Goal: Information Seeking & Learning: Learn about a topic

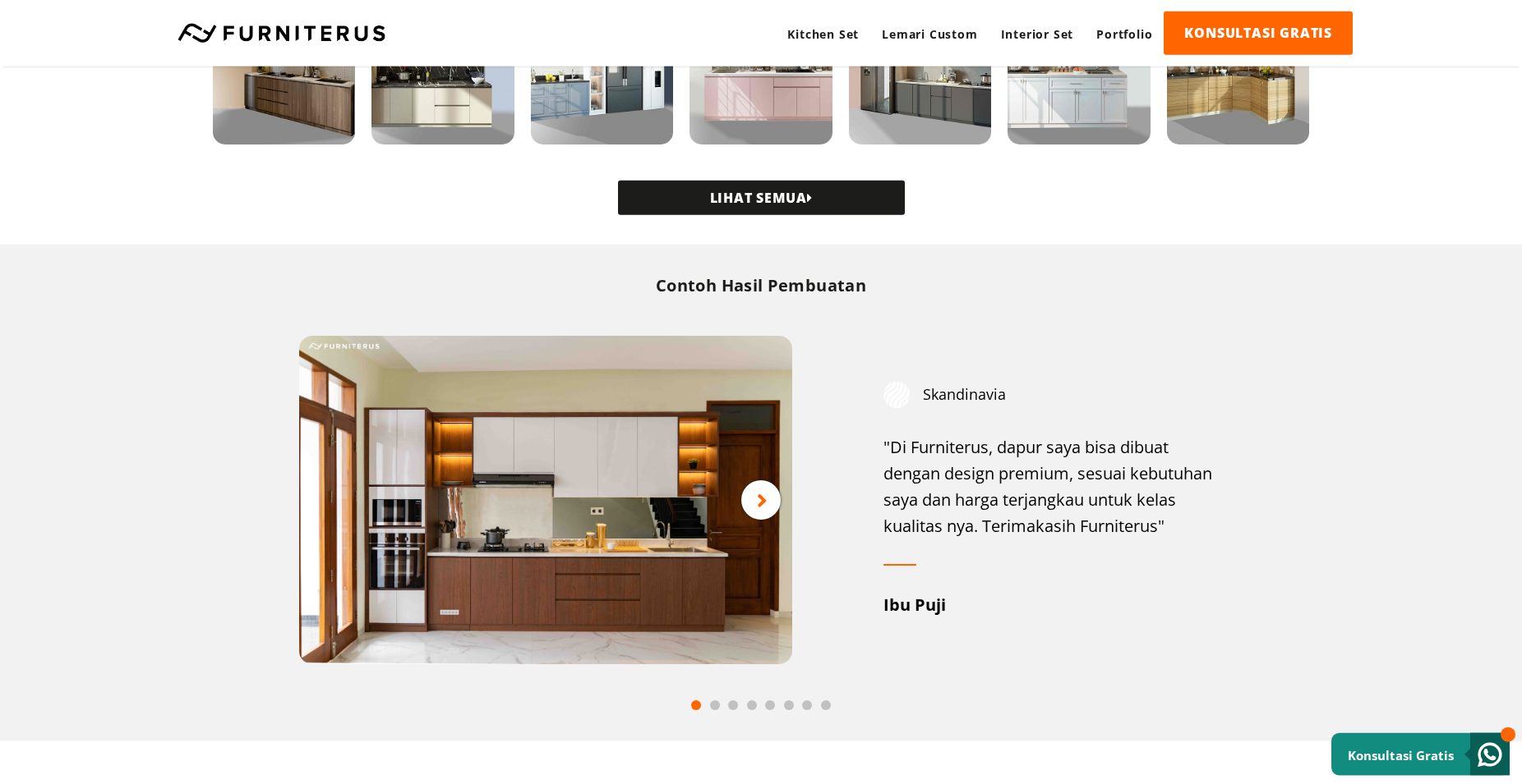
scroll to position [670, 0]
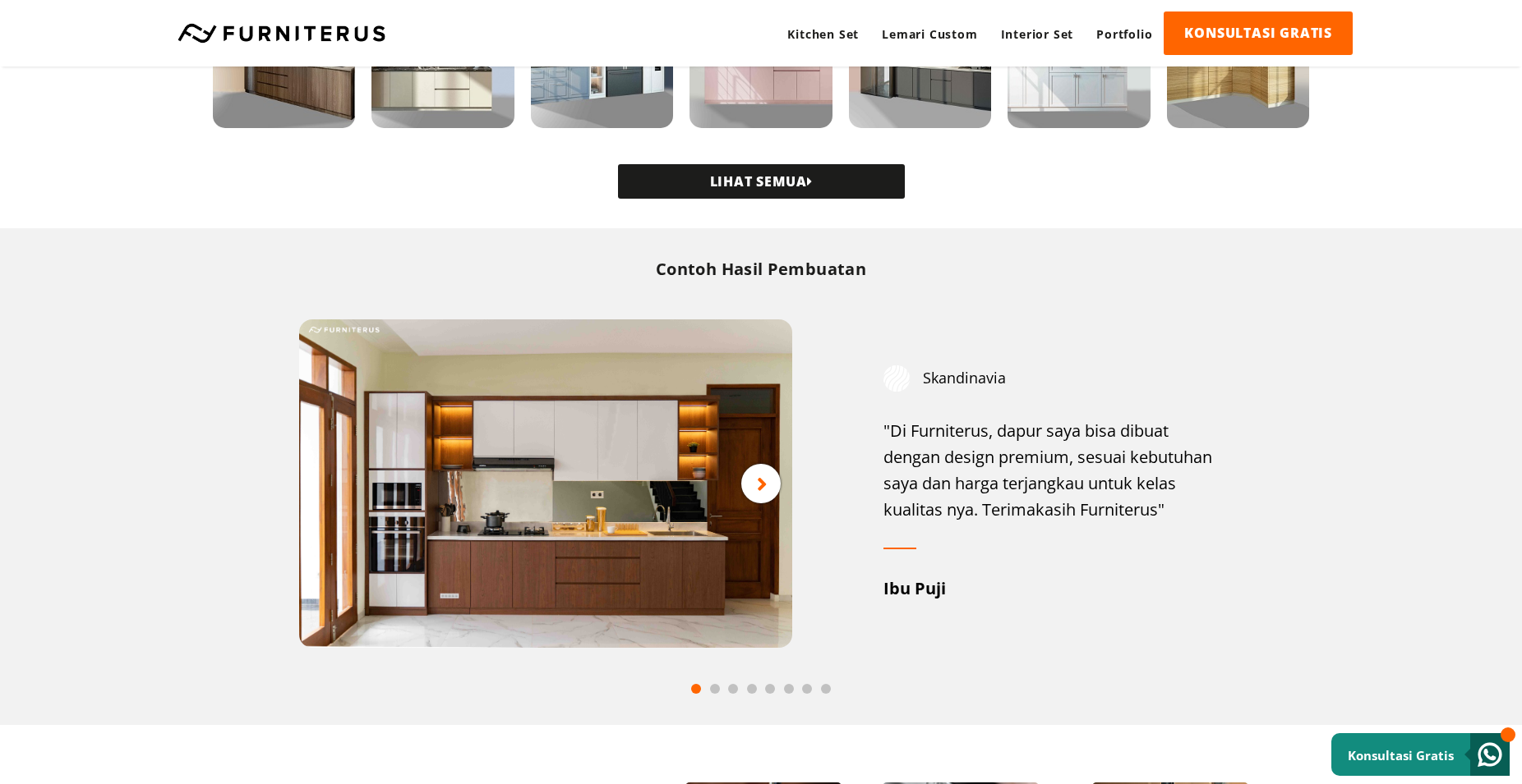
click at [751, 479] on div at bounding box center [761, 483] width 39 height 39
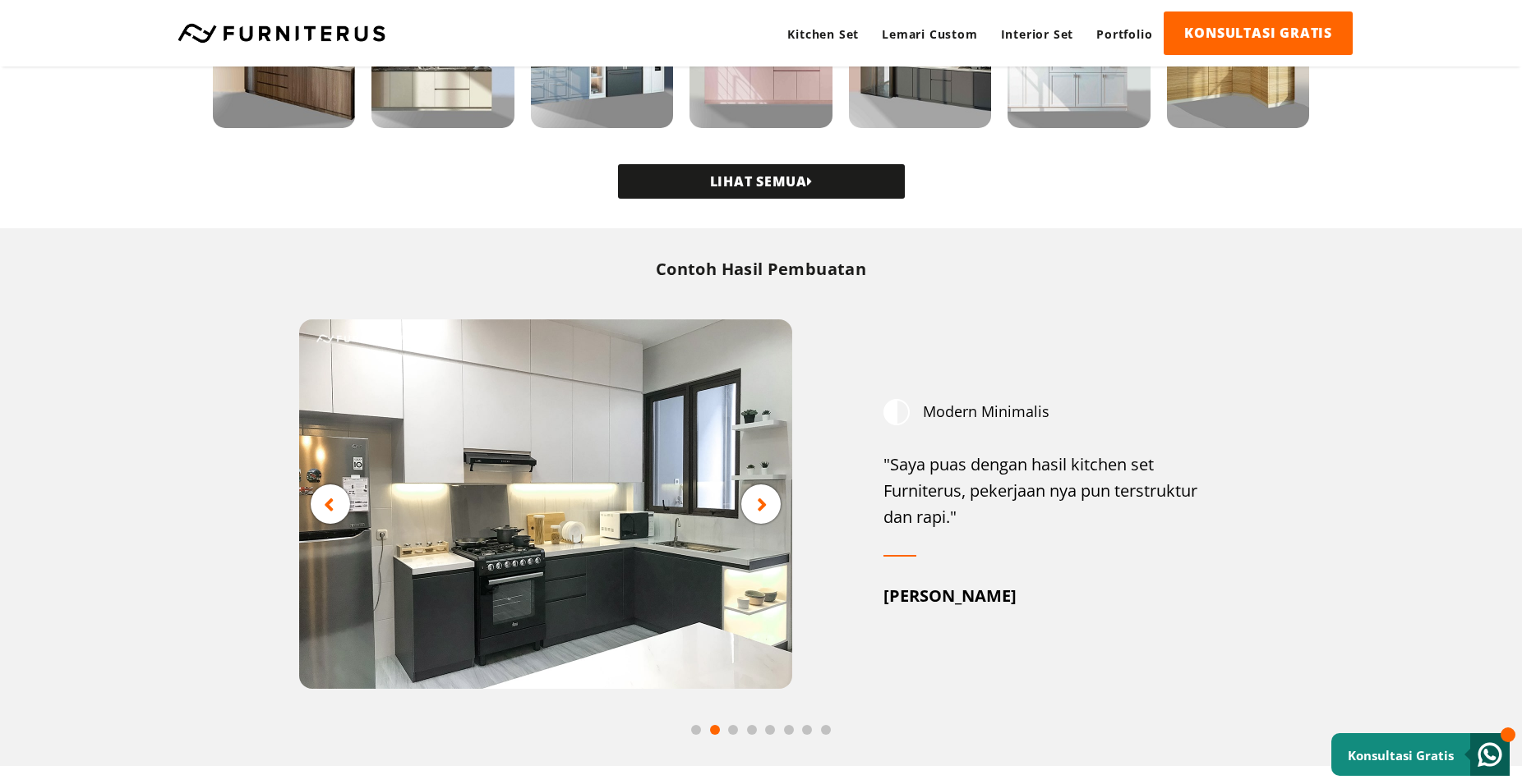
click at [753, 505] on div at bounding box center [761, 504] width 39 height 39
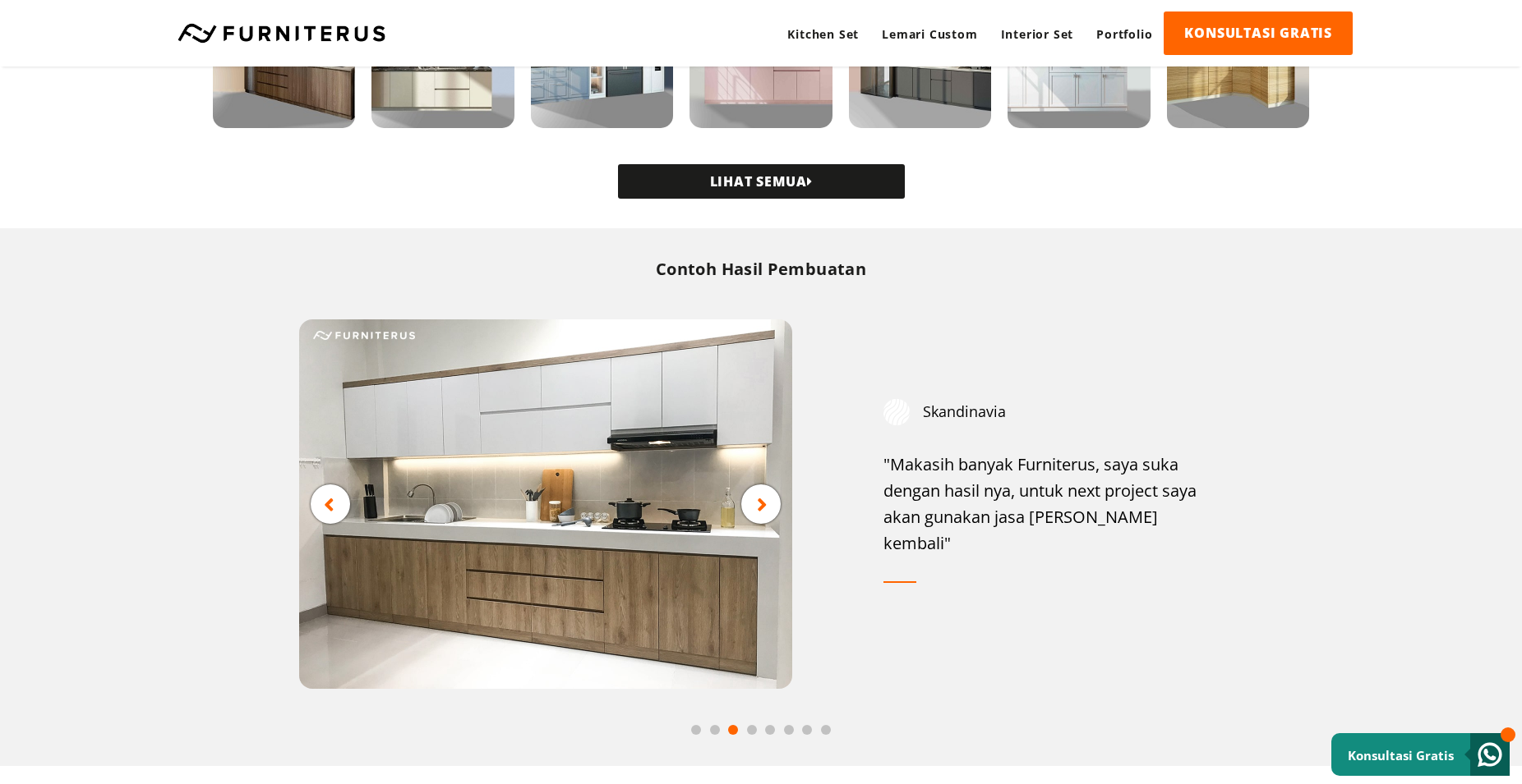
click at [753, 502] on div at bounding box center [761, 504] width 39 height 39
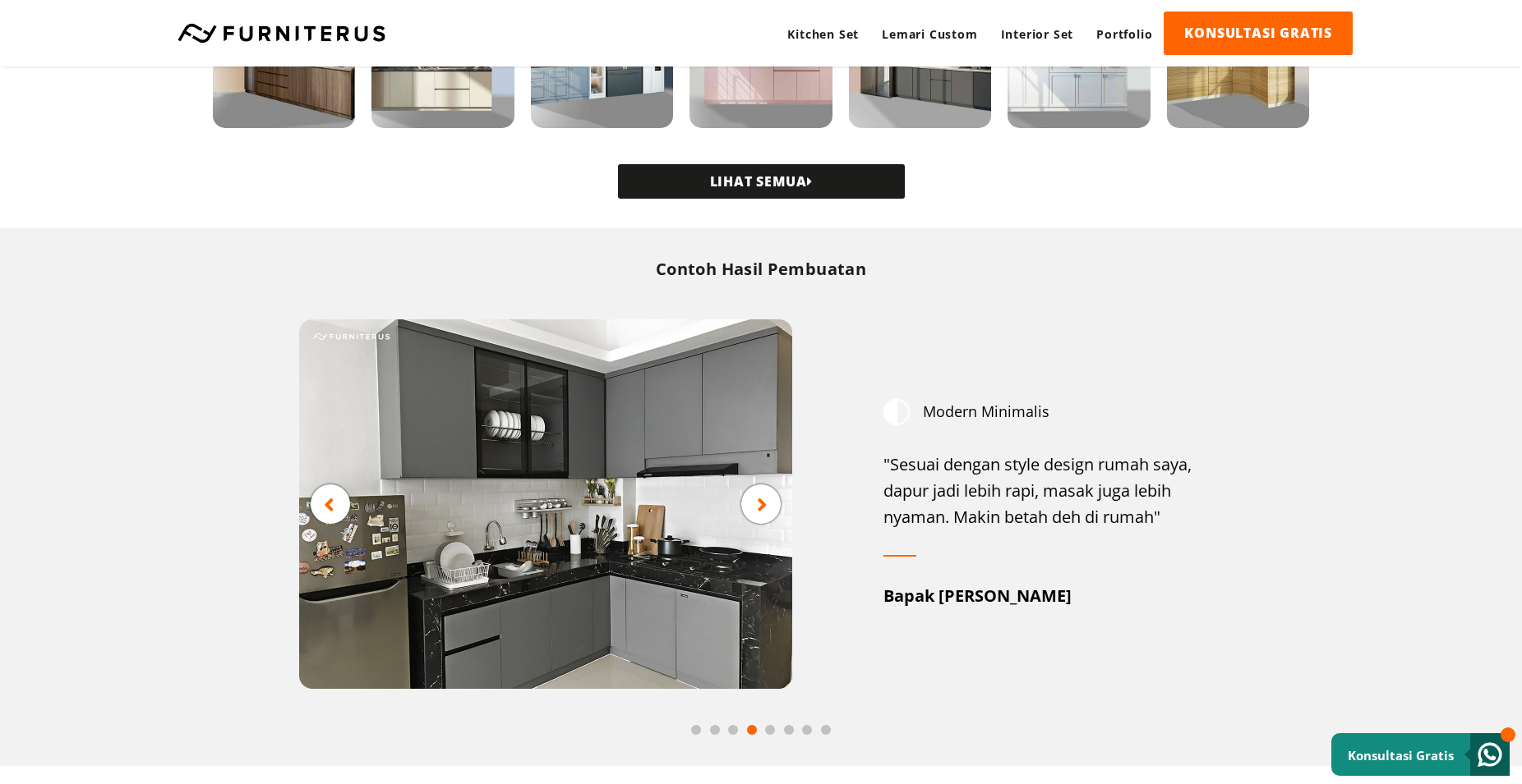
click at [753, 502] on div at bounding box center [761, 504] width 39 height 39
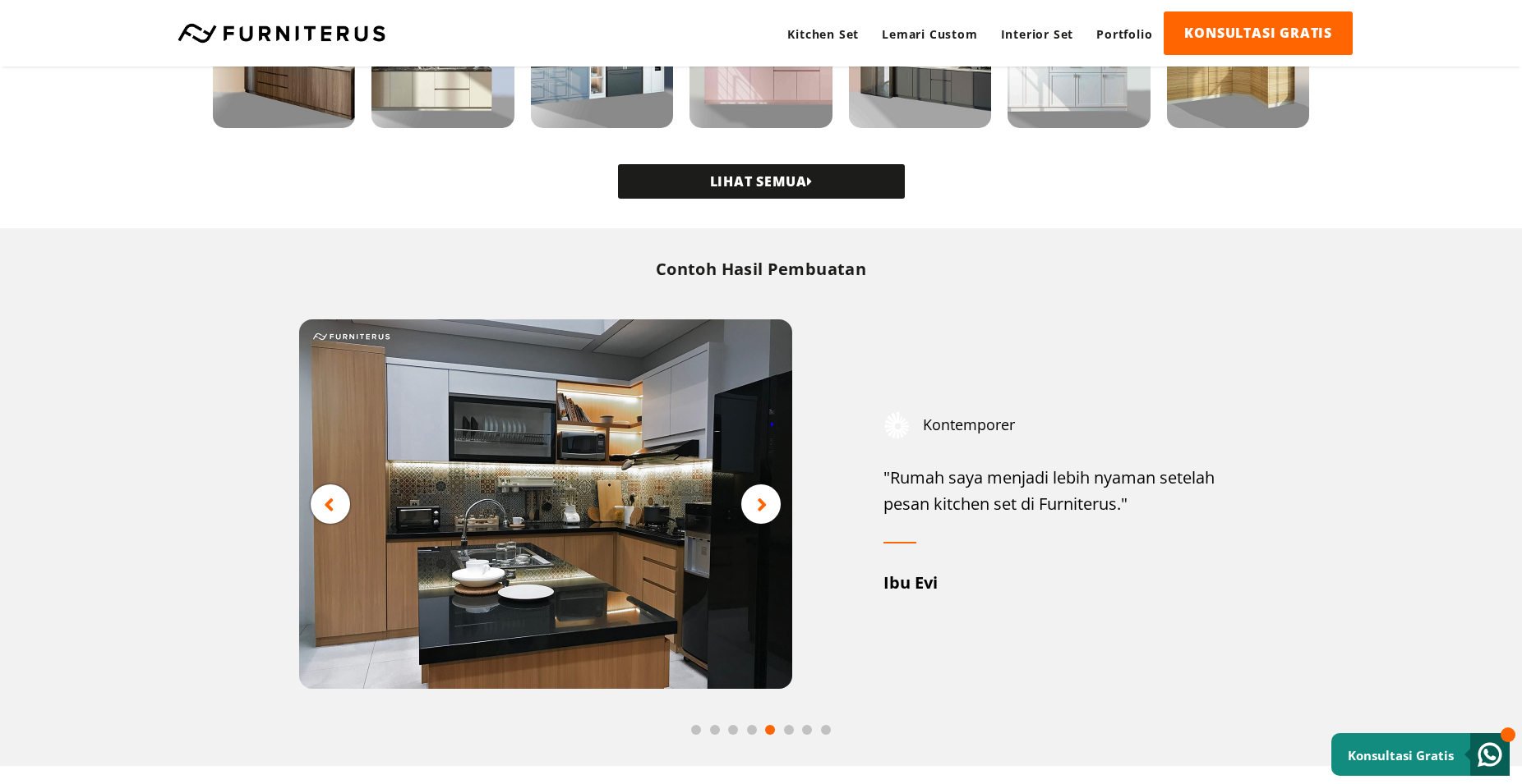
click at [753, 502] on div at bounding box center [761, 504] width 39 height 39
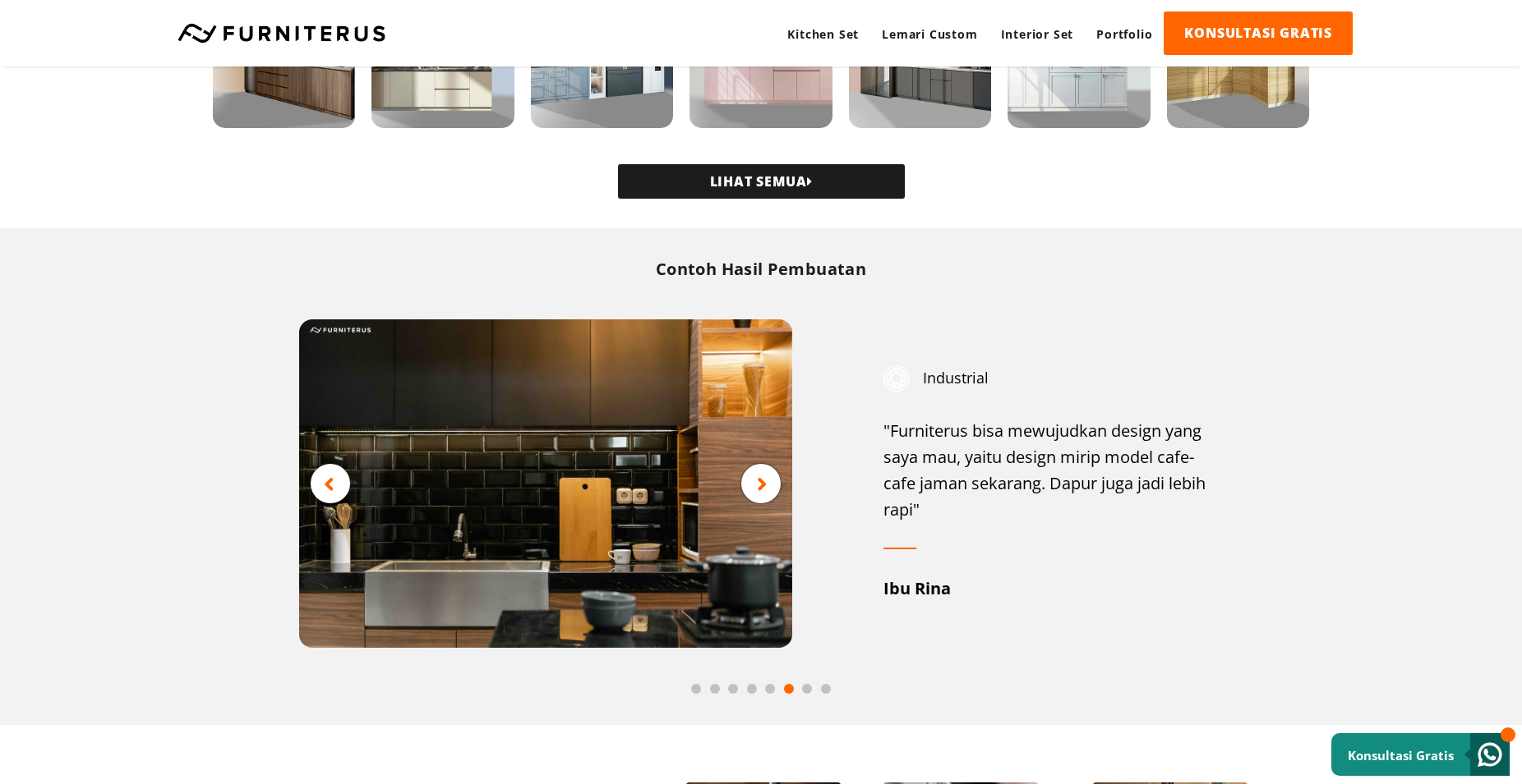
click at [759, 489] on icon at bounding box center [762, 484] width 11 height 20
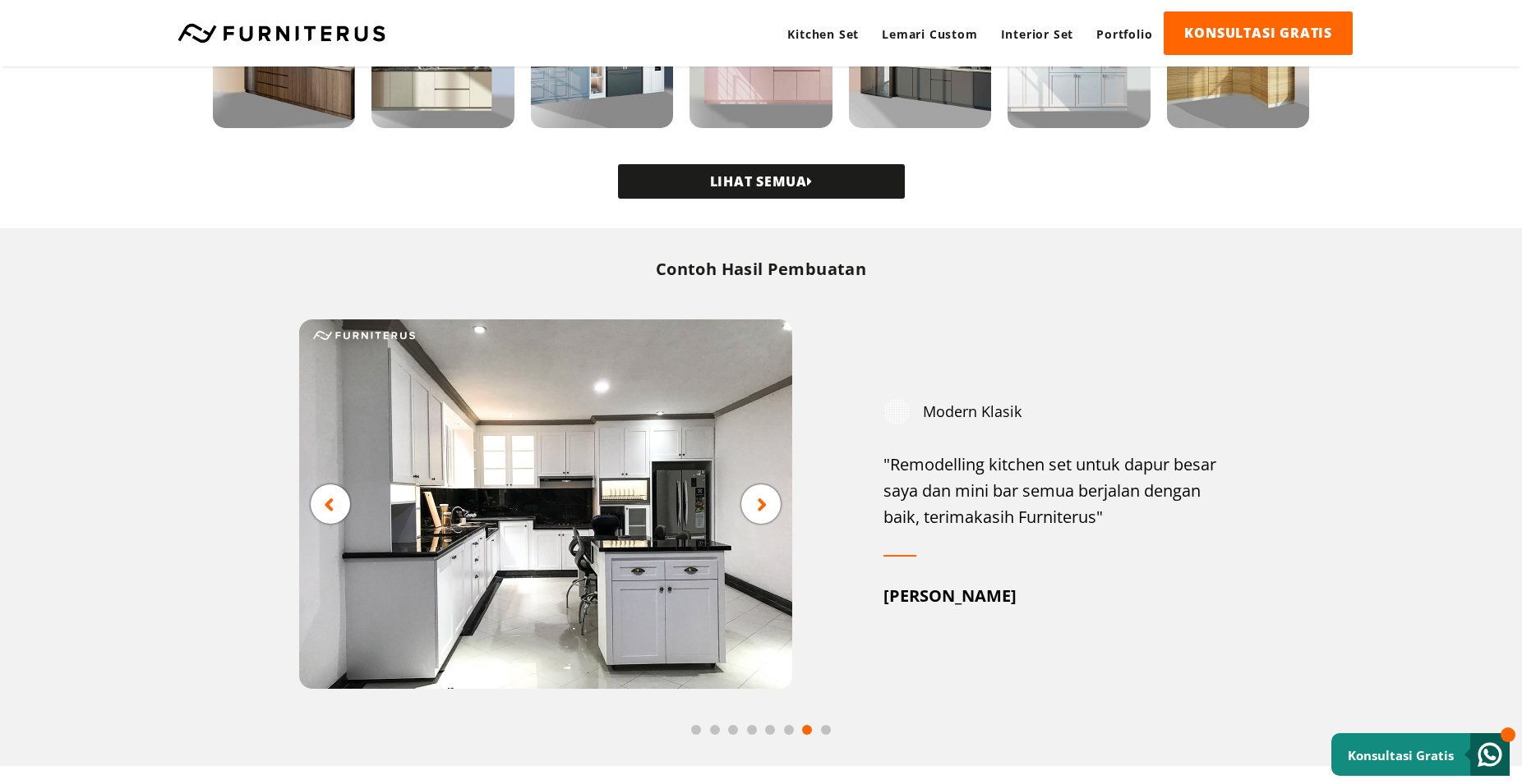
click at [761, 502] on icon at bounding box center [762, 504] width 11 height 20
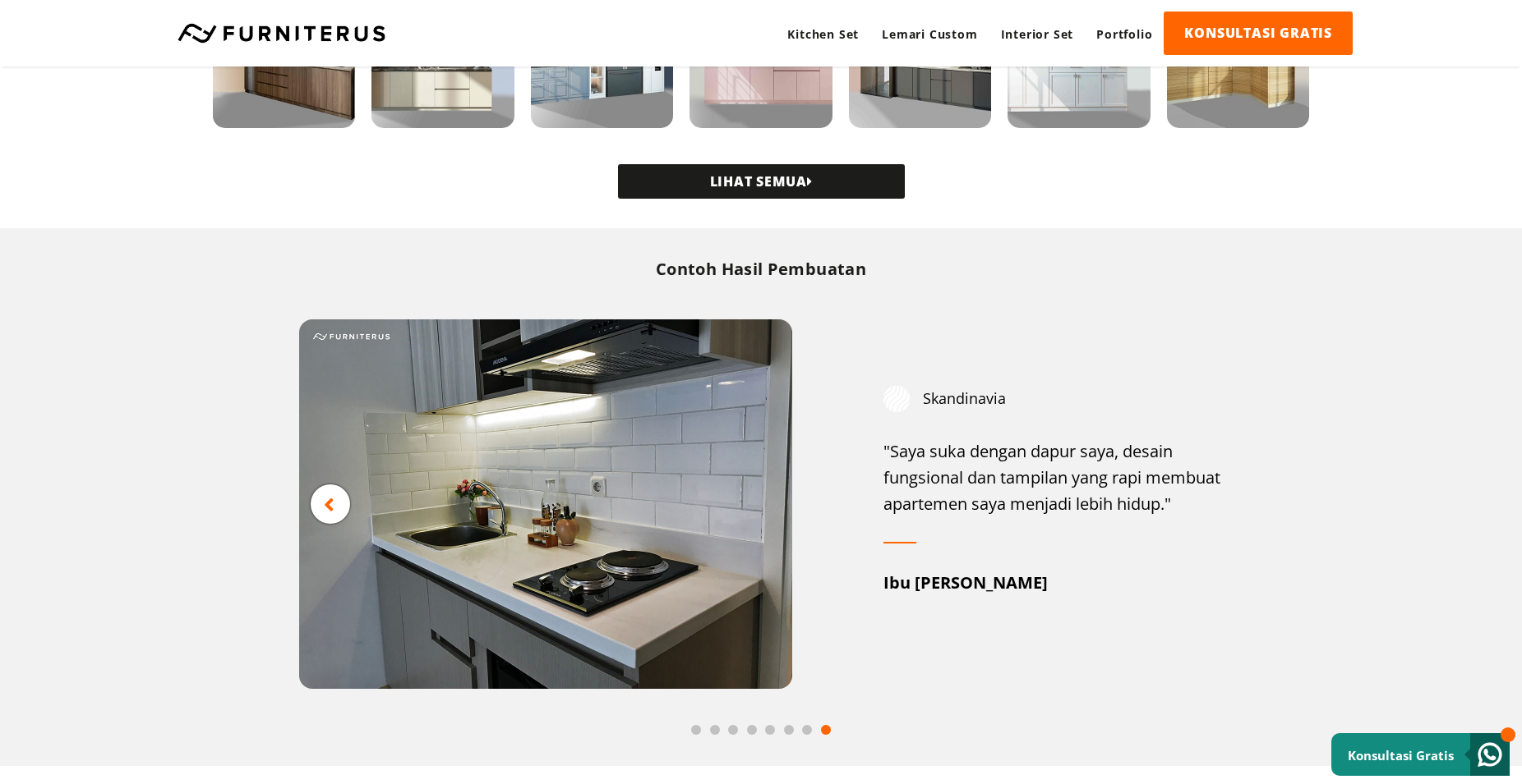
click at [330, 512] on icon at bounding box center [329, 504] width 11 height 20
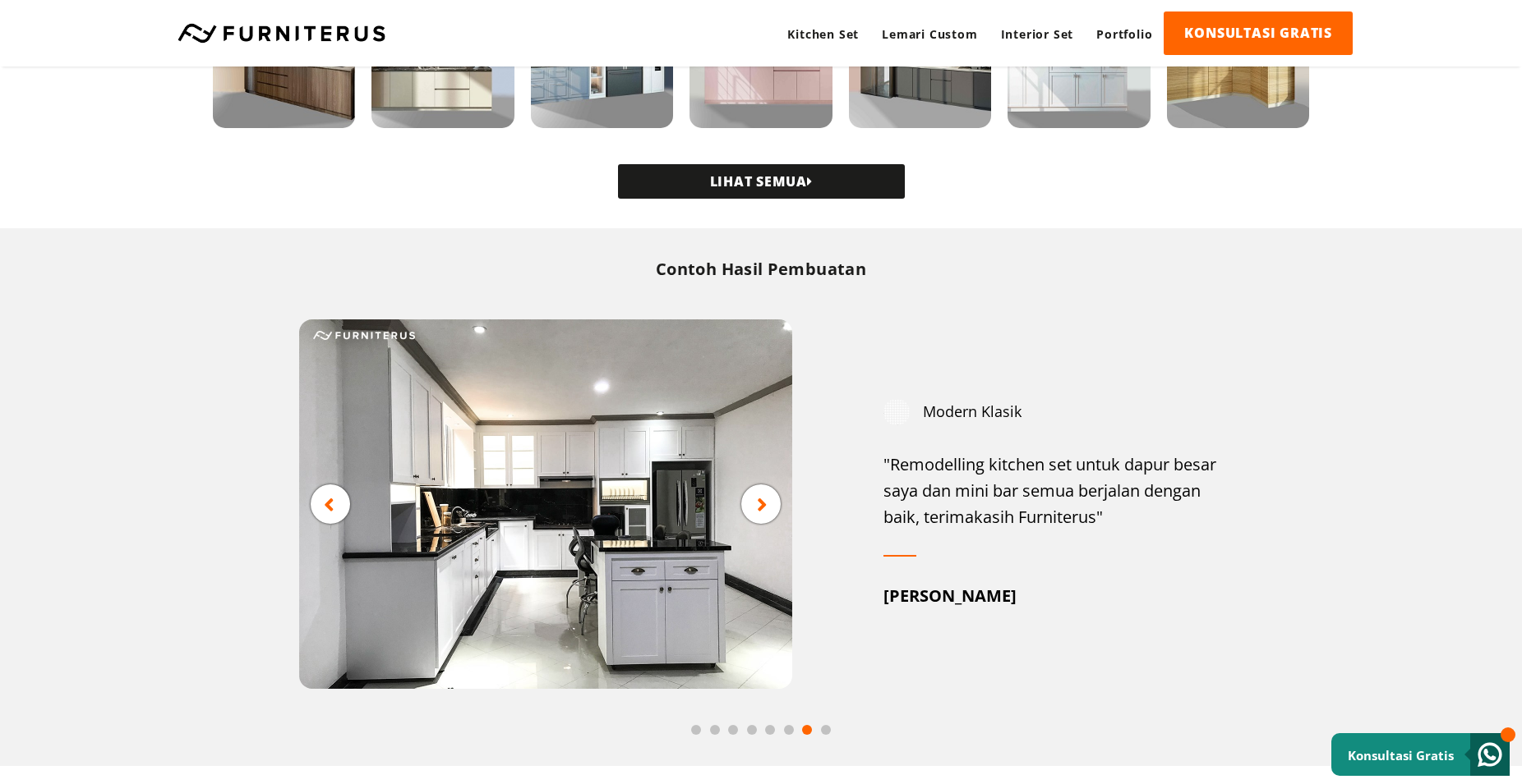
click at [330, 512] on icon at bounding box center [329, 504] width 11 height 20
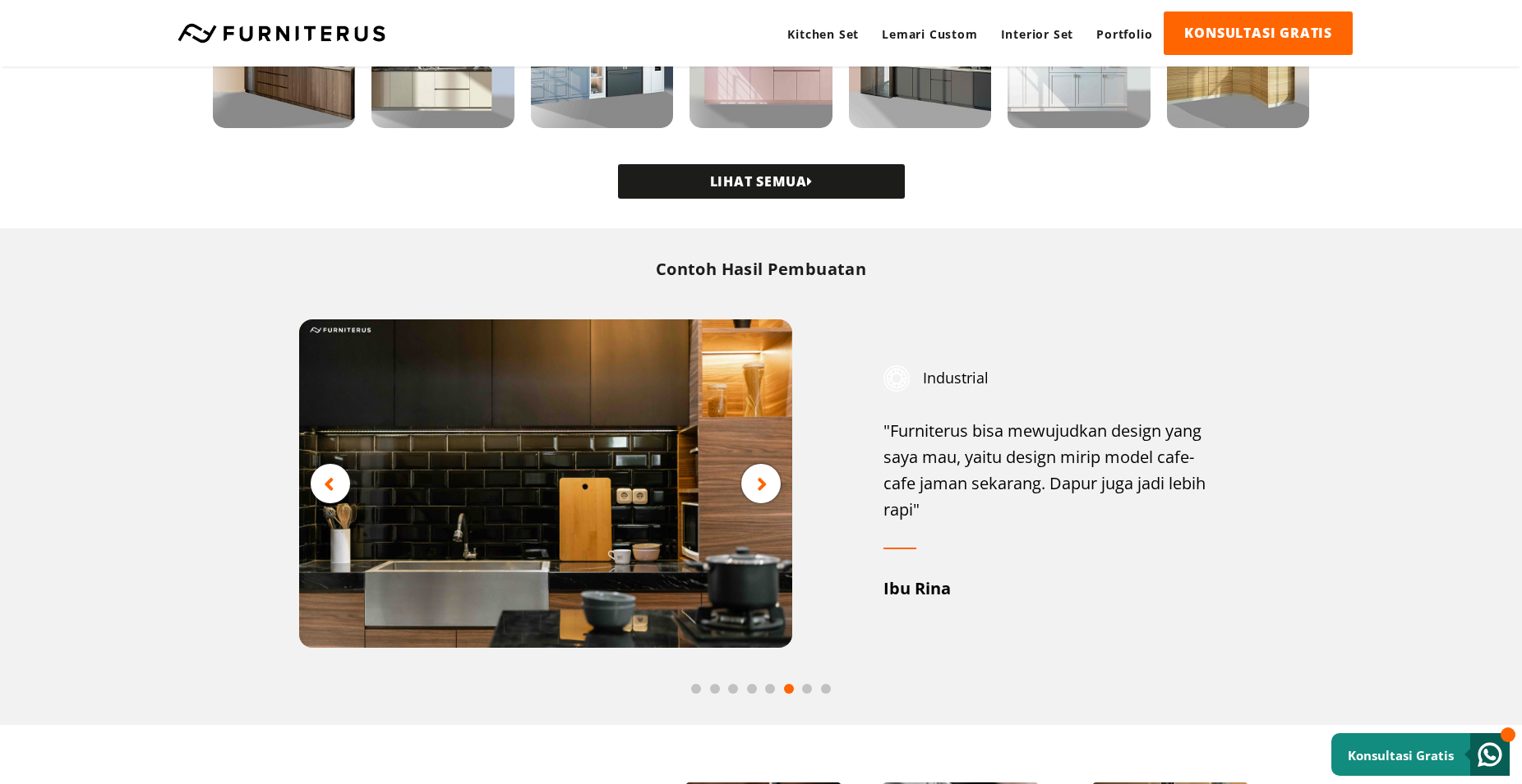
click at [330, 512] on img at bounding box center [545, 483] width 493 height 328
click at [335, 490] on div at bounding box center [330, 483] width 39 height 39
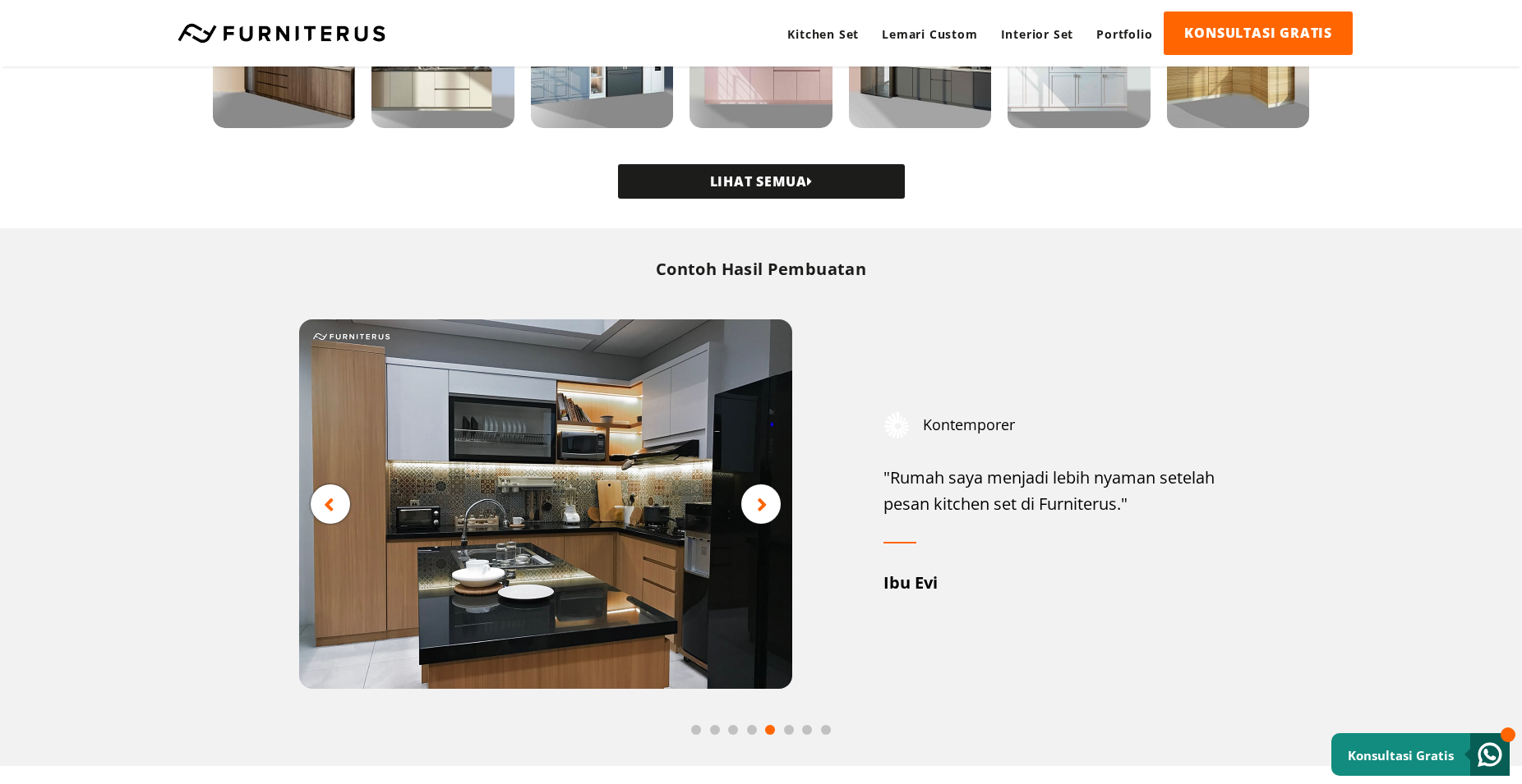
click at [332, 513] on icon at bounding box center [329, 504] width 11 height 20
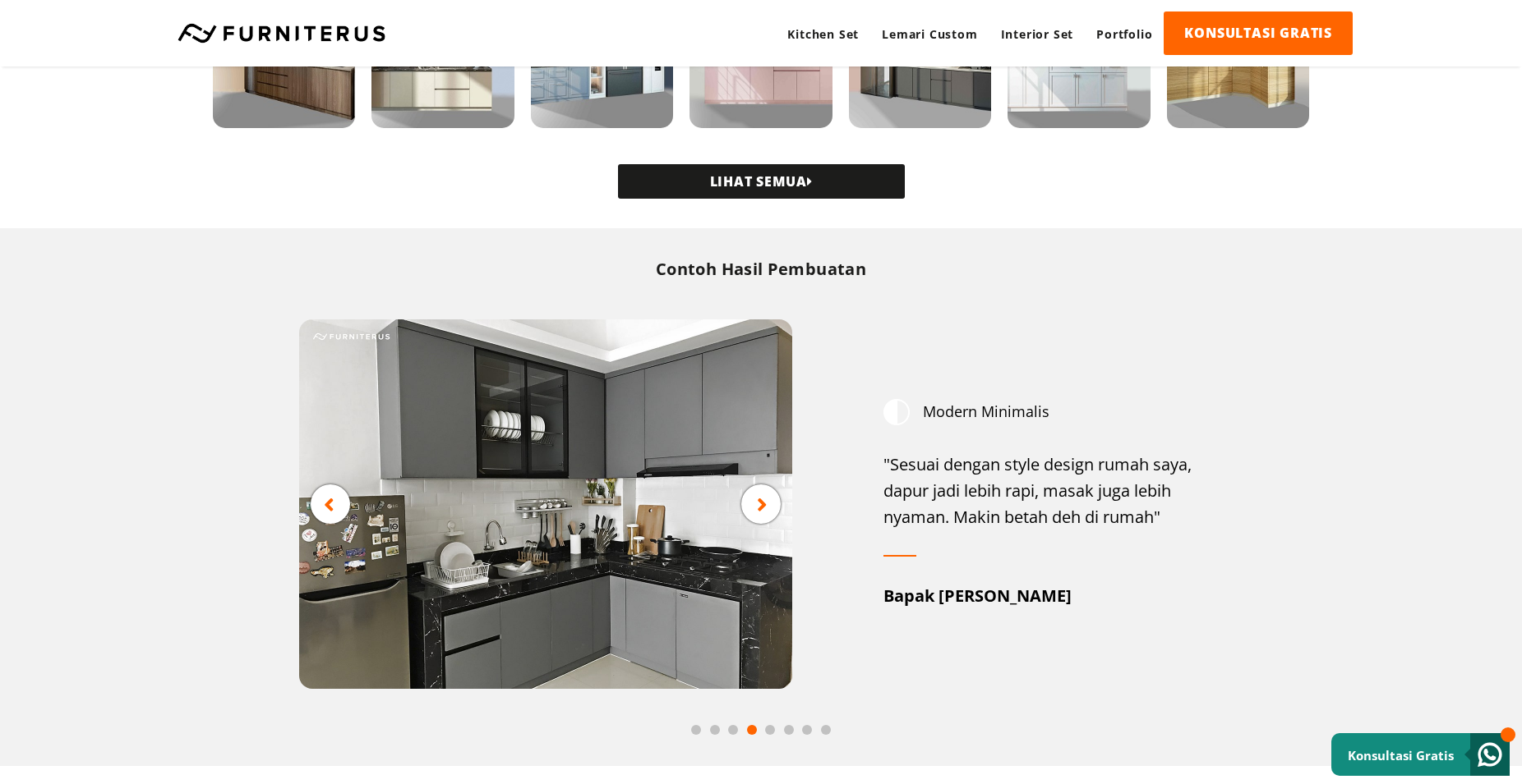
click at [332, 513] on icon at bounding box center [329, 504] width 11 height 20
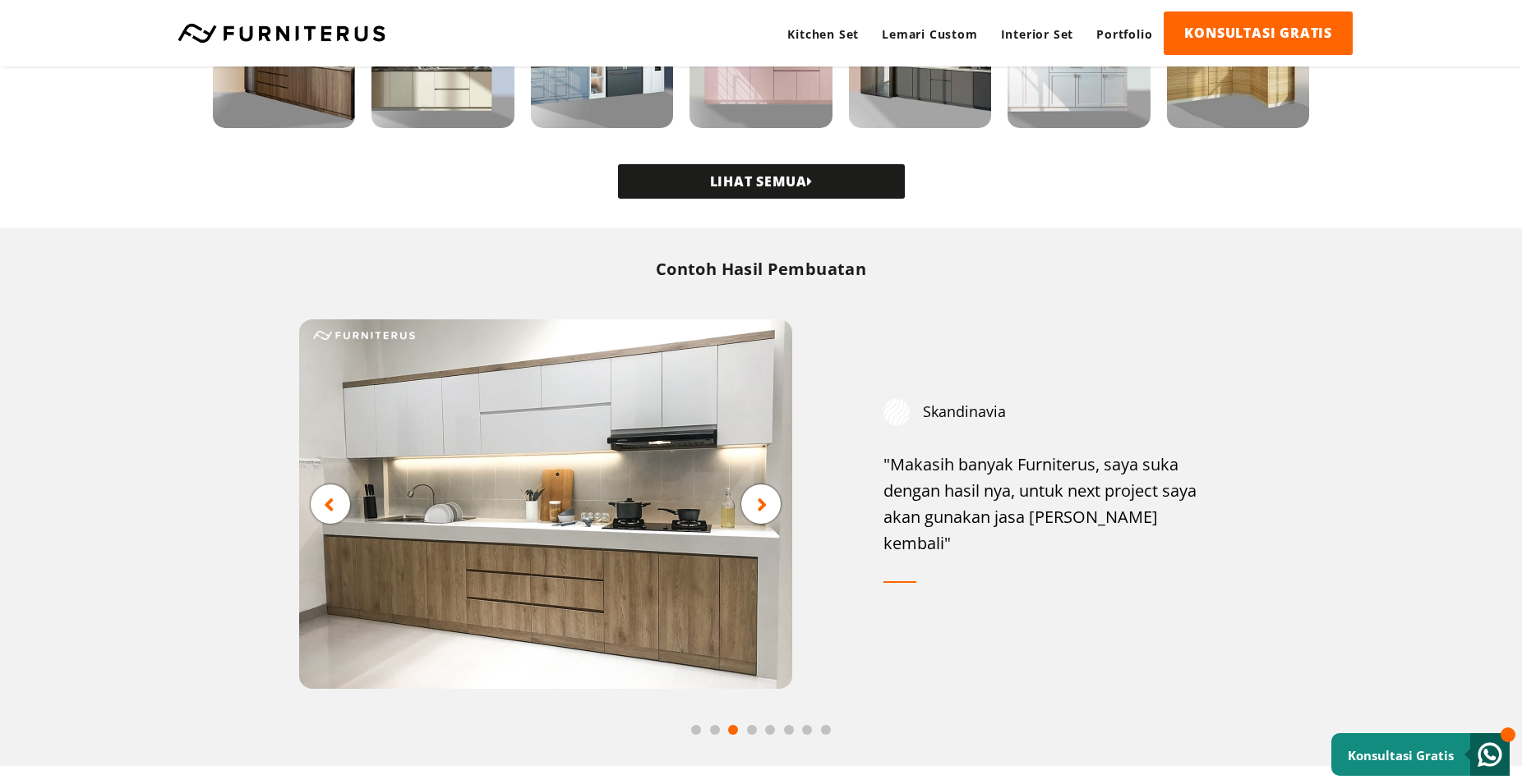
click at [332, 513] on icon at bounding box center [329, 504] width 11 height 20
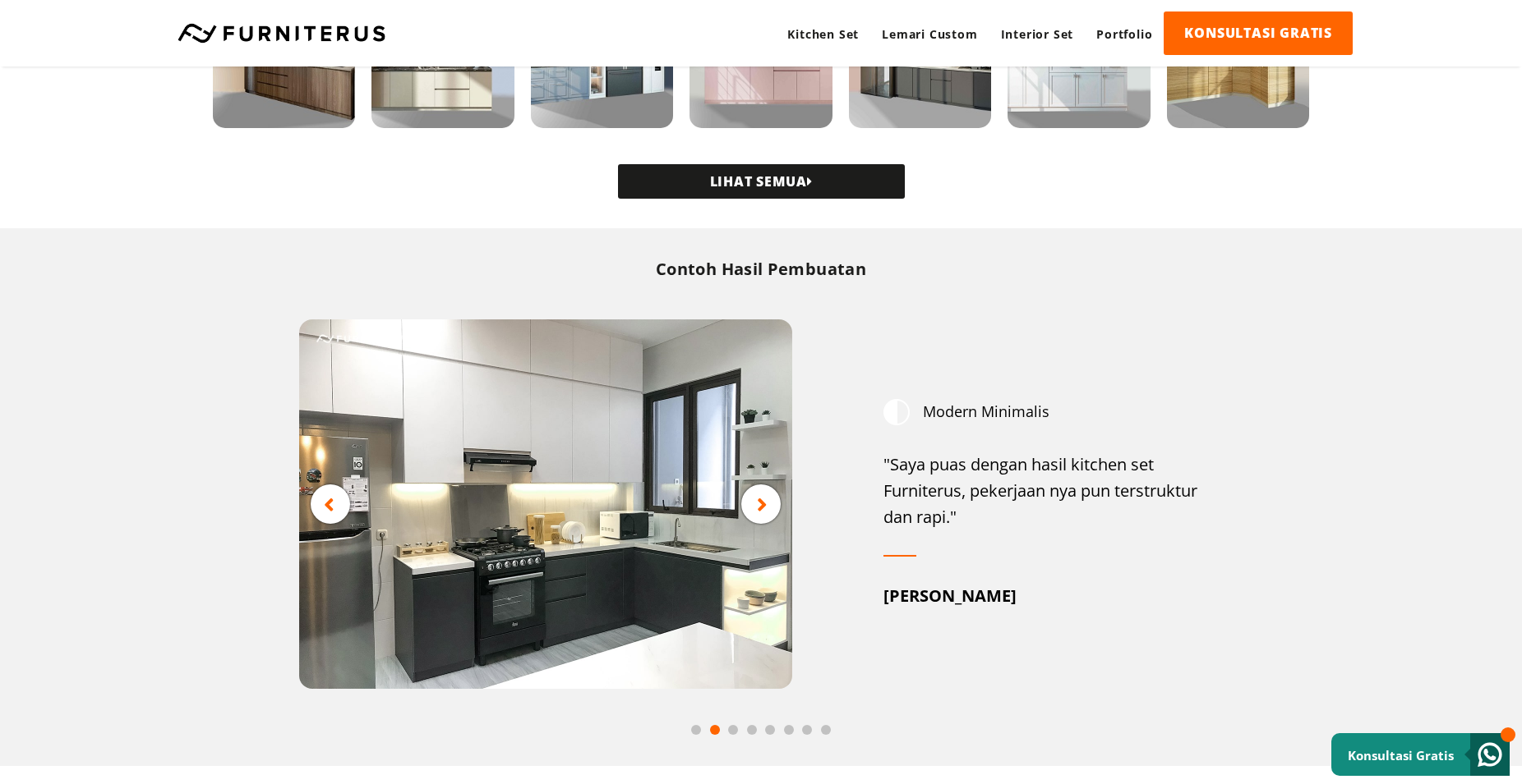
click at [332, 513] on icon at bounding box center [329, 504] width 11 height 20
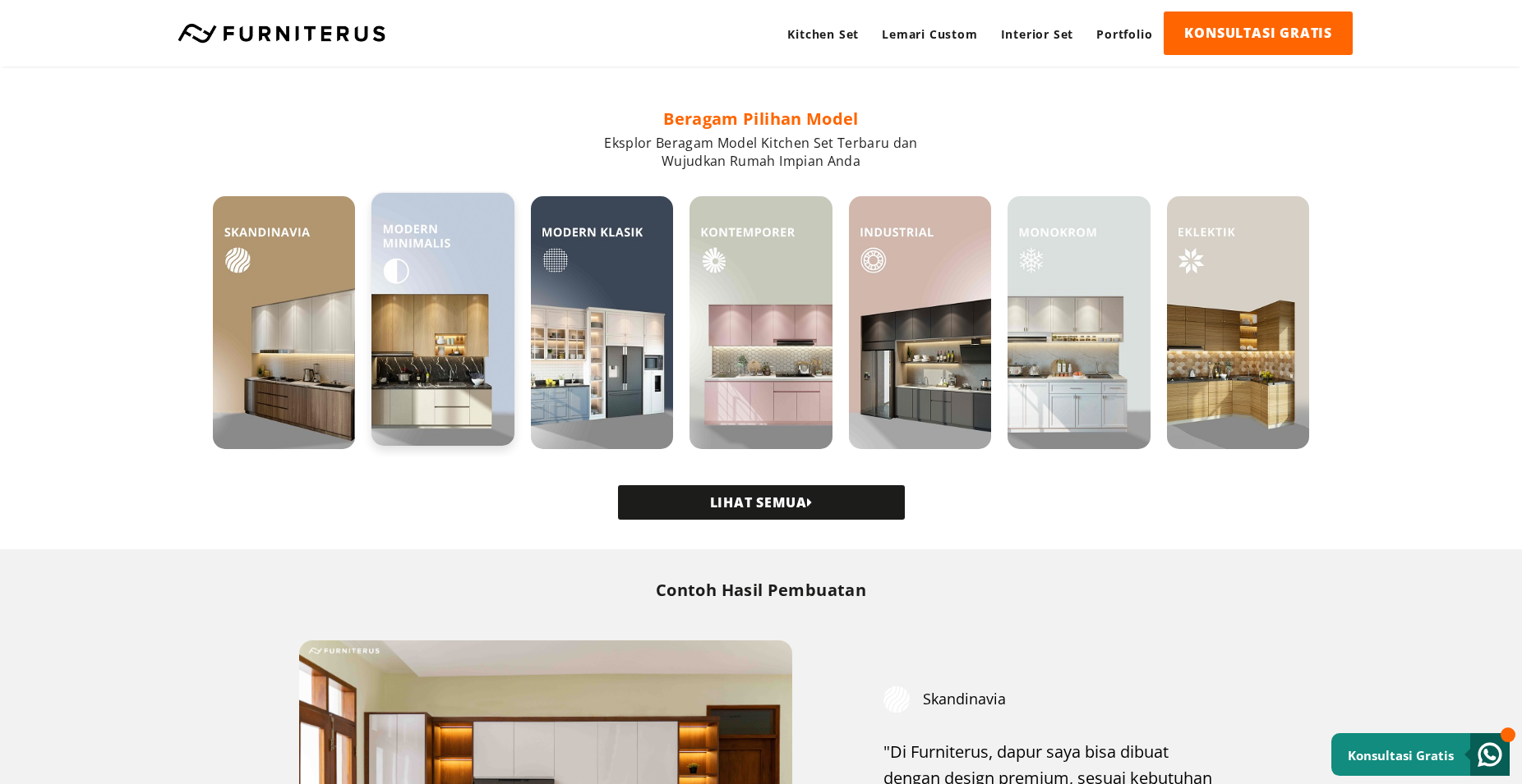
scroll to position [168, 0]
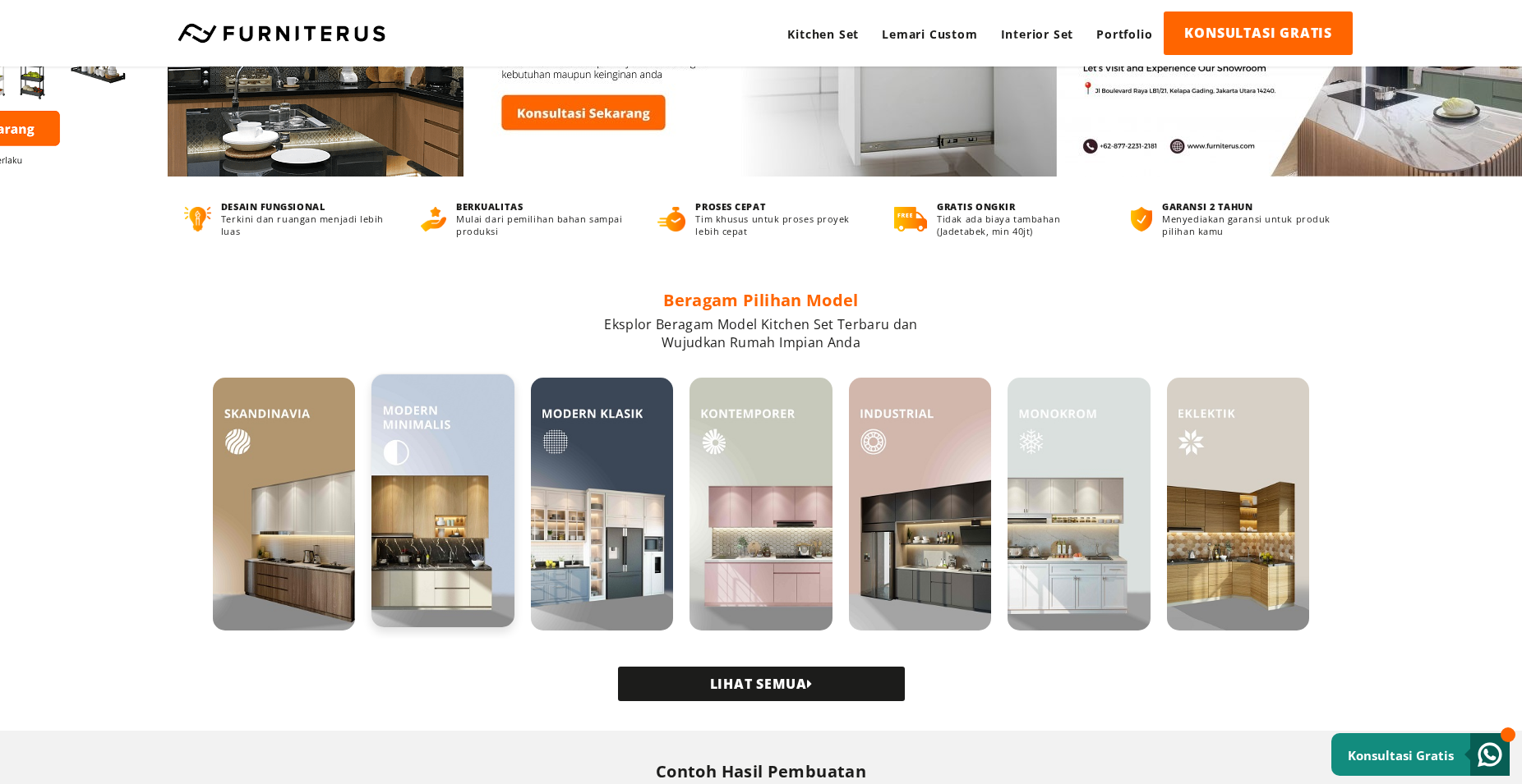
click at [460, 531] on img at bounding box center [442, 501] width 142 height 253
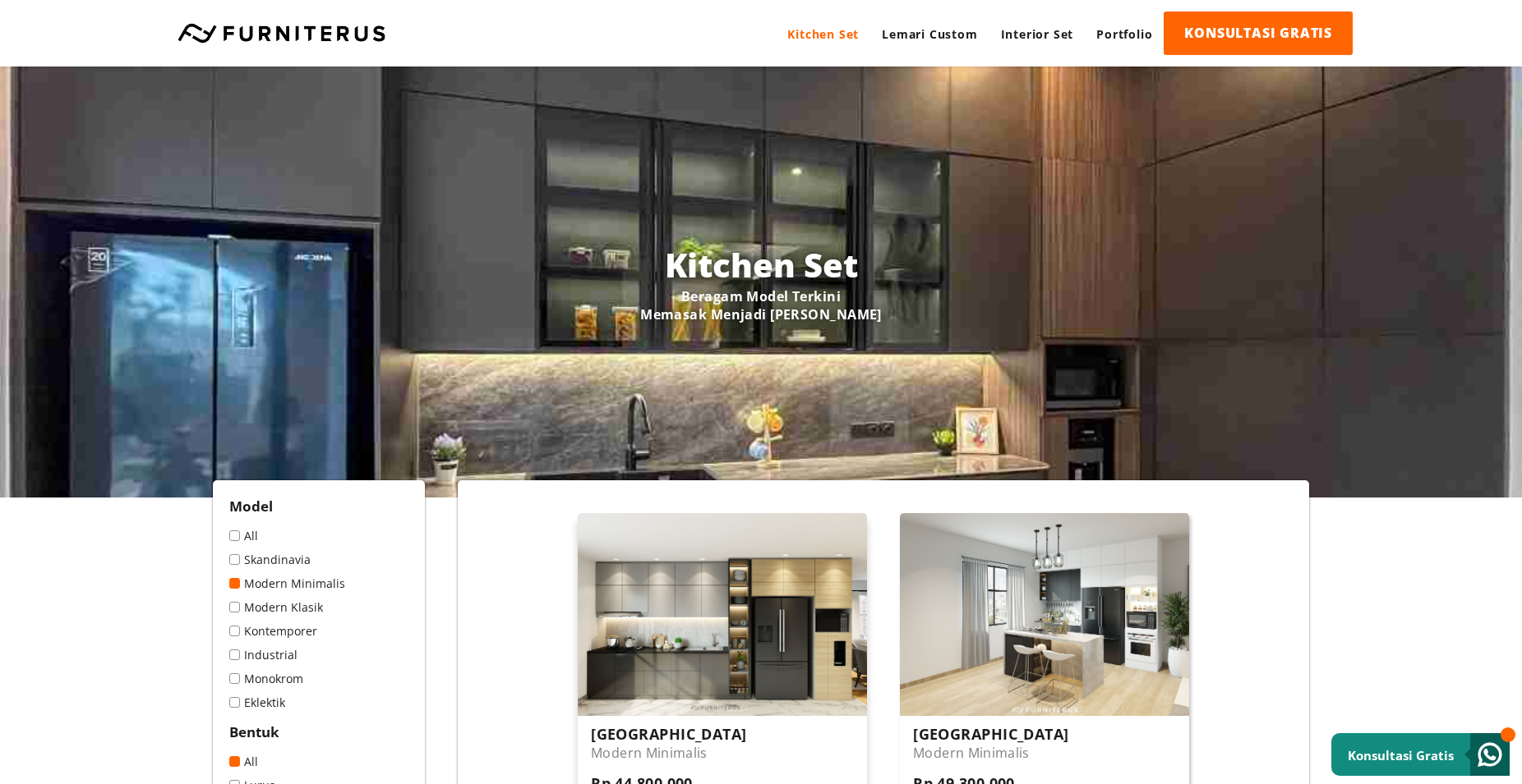
scroll to position [335, 0]
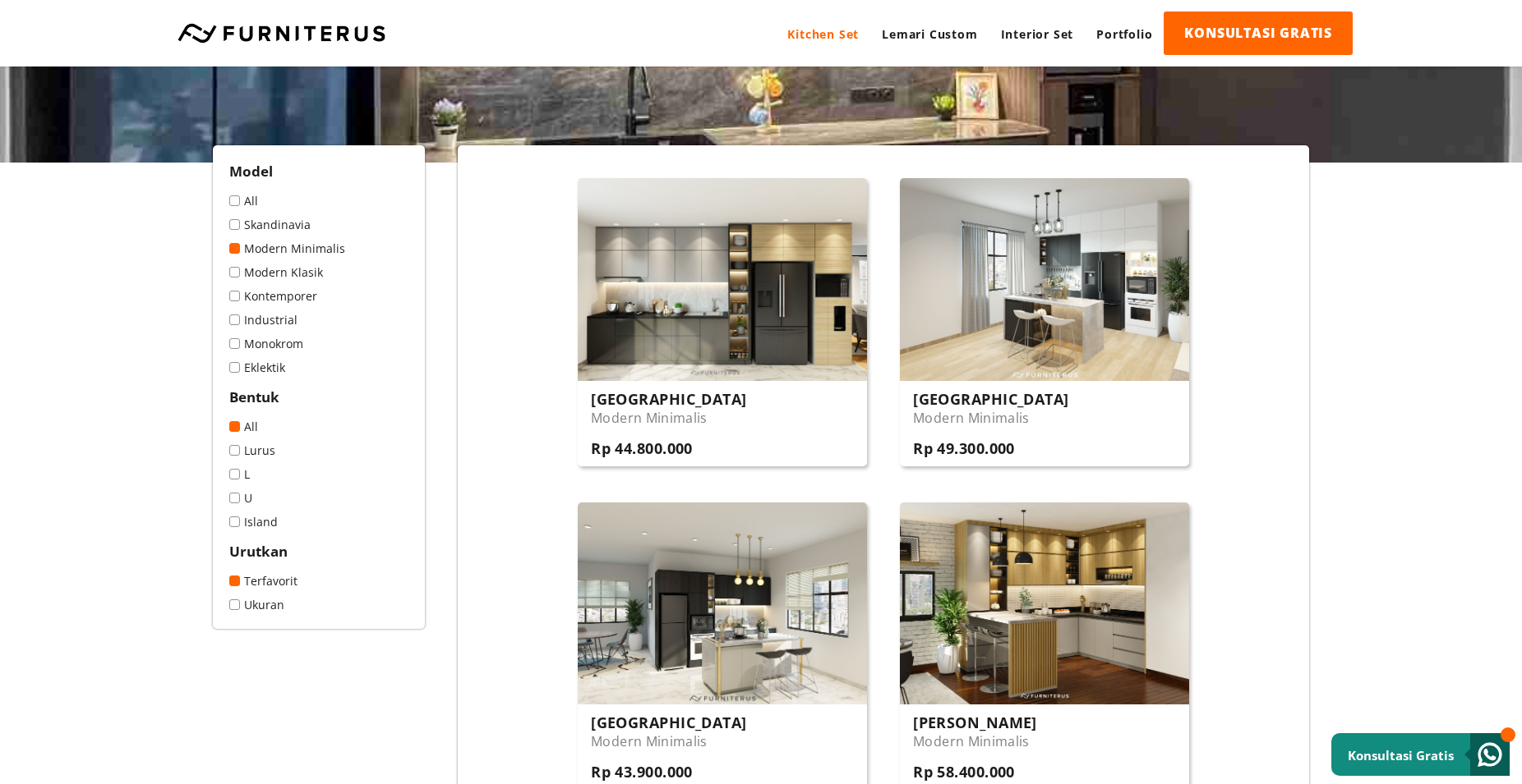
click at [238, 225] on span at bounding box center [235, 225] width 11 height 11
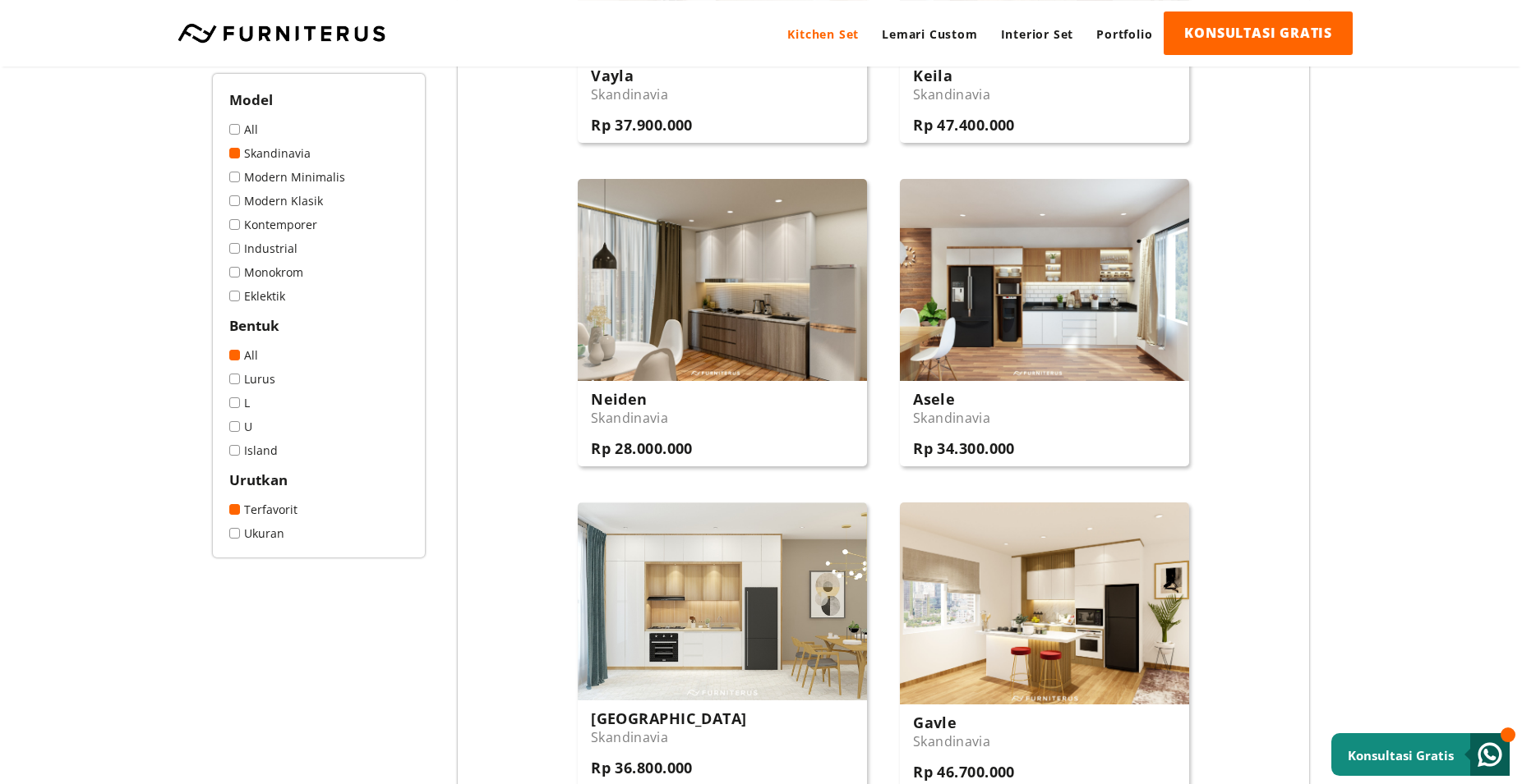
scroll to position [587, 0]
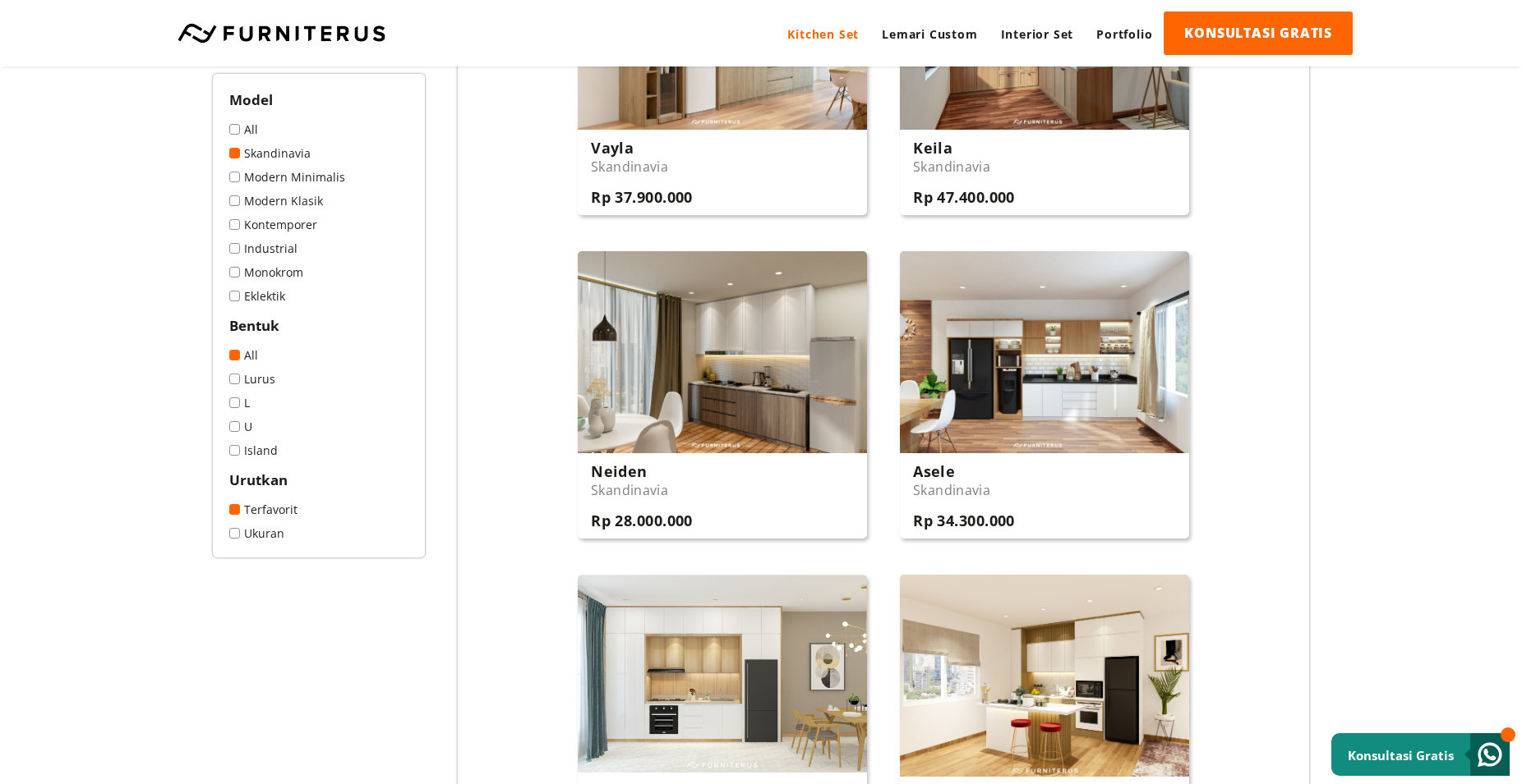
click at [263, 178] on link "Modern Minimalis" at bounding box center [318, 177] width 179 height 16
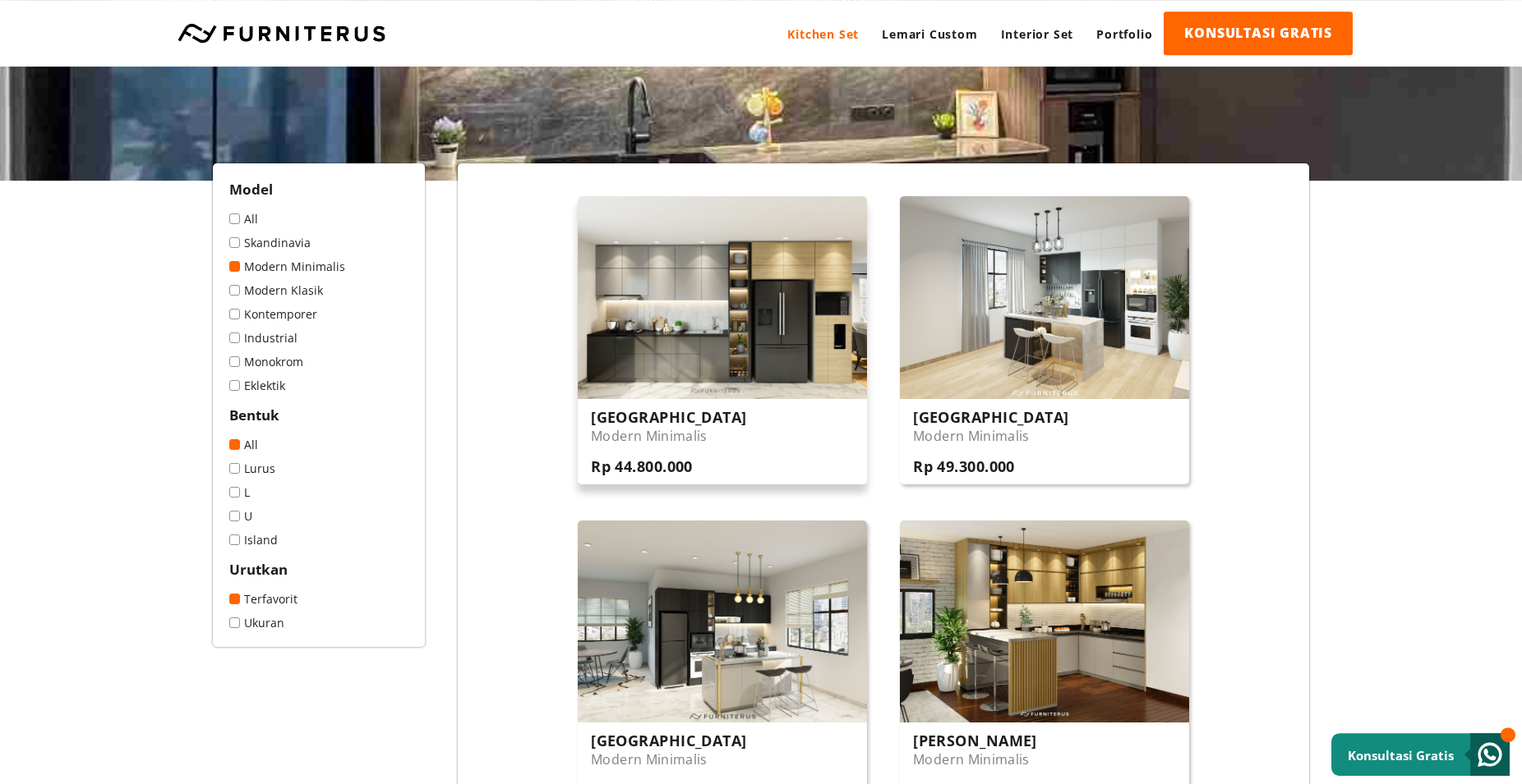
scroll to position [335, 0]
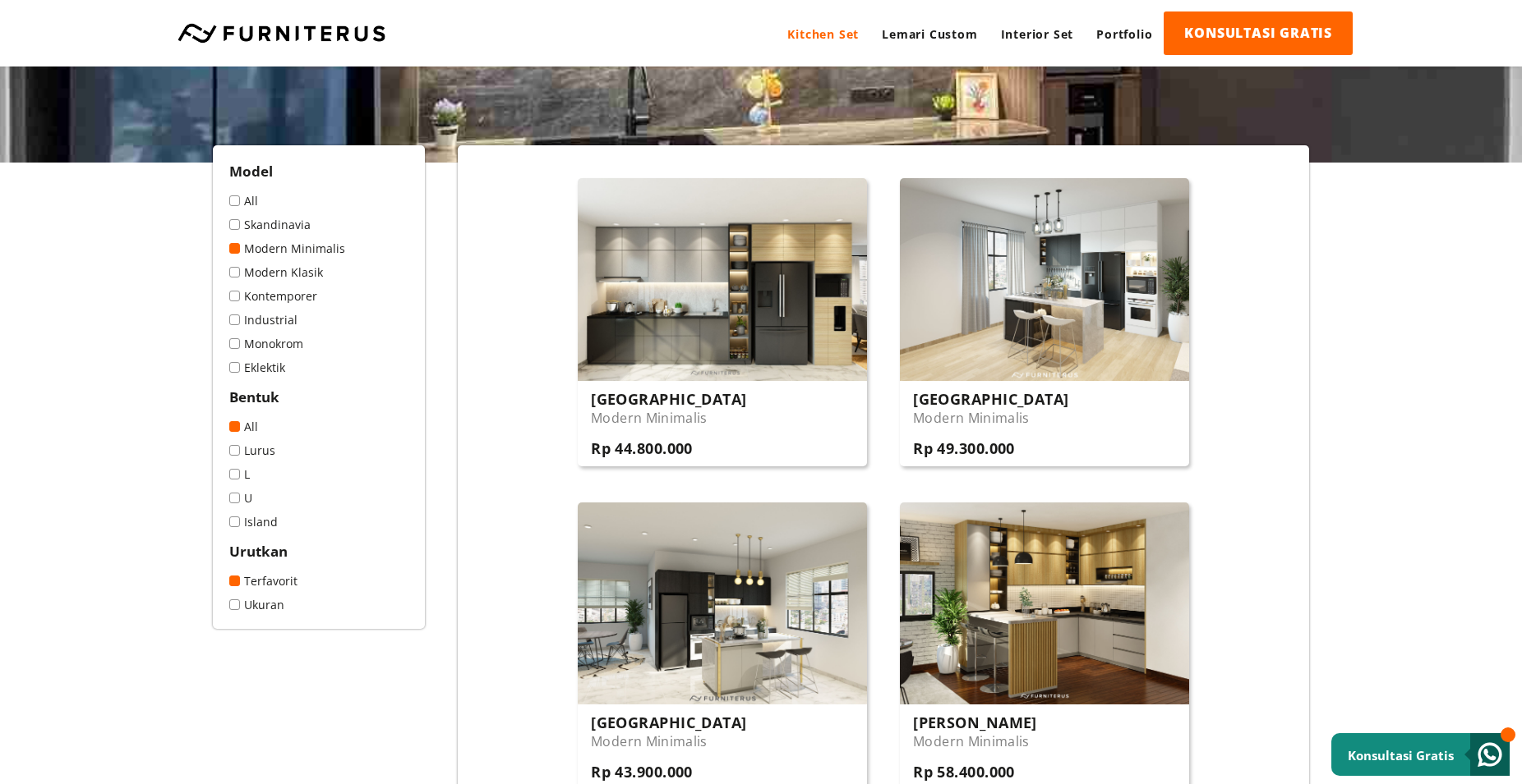
click at [238, 475] on span at bounding box center [235, 474] width 11 height 11
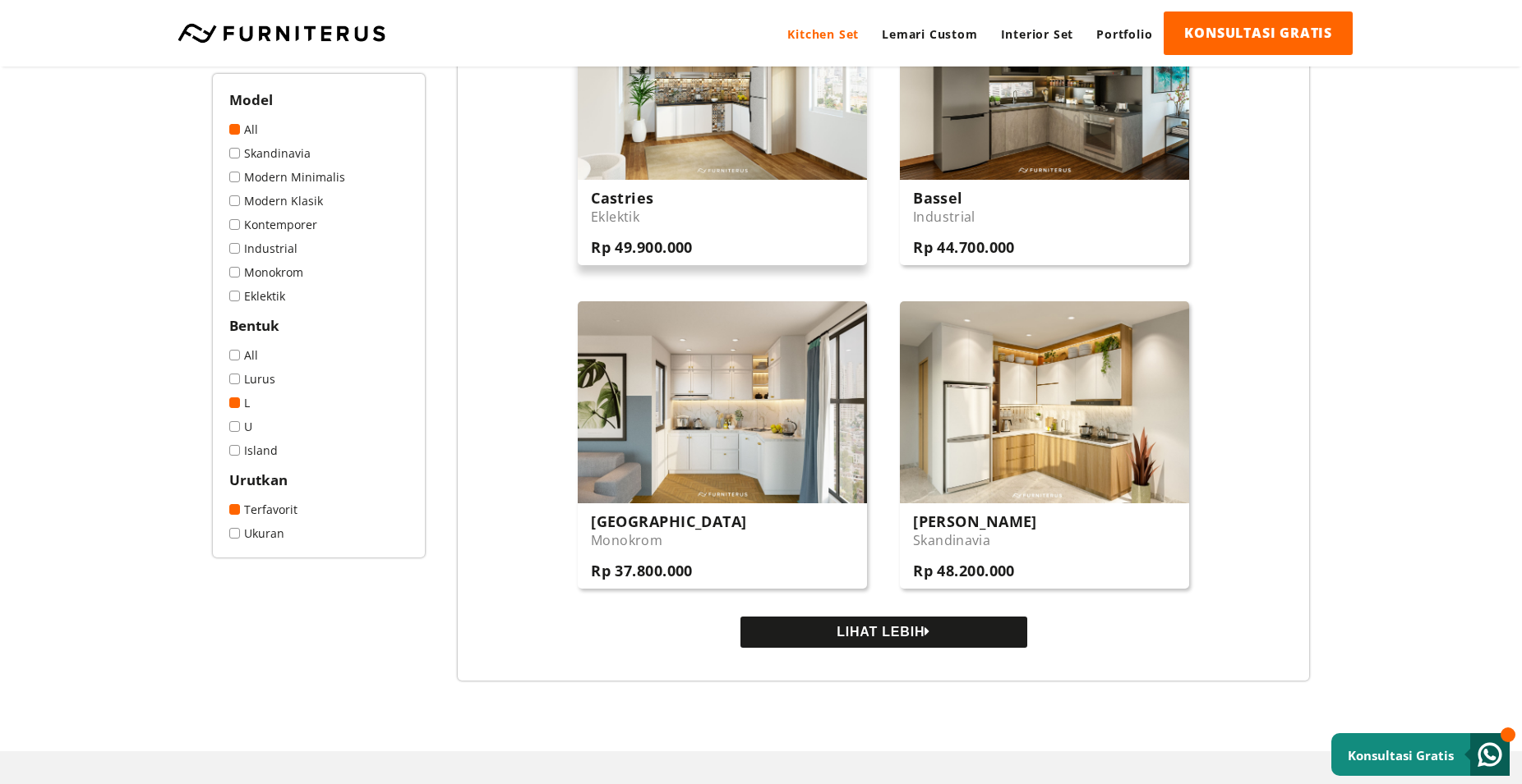
scroll to position [1592, 0]
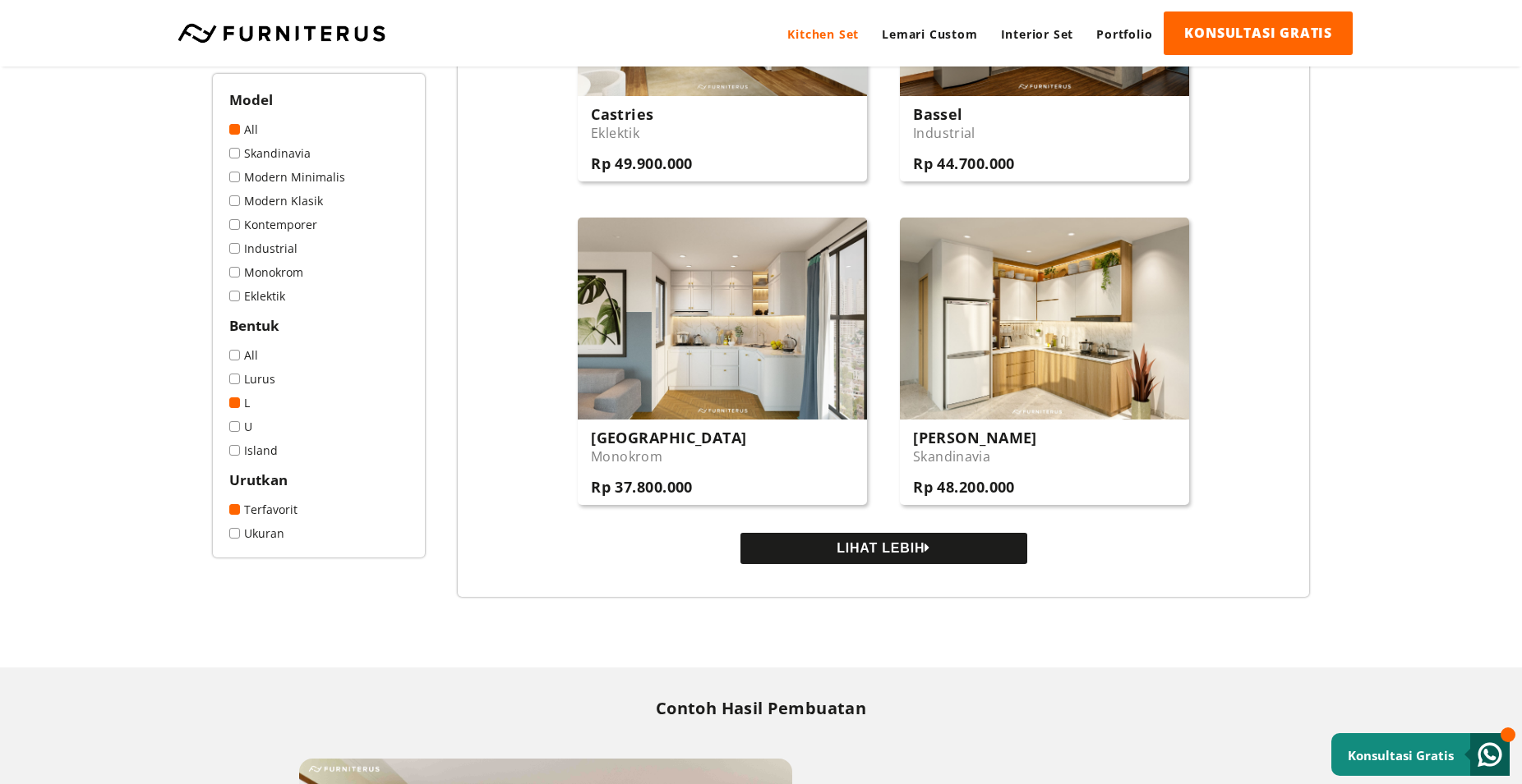
click at [825, 547] on button "LIHAT LEBIH" at bounding box center [883, 548] width 287 height 31
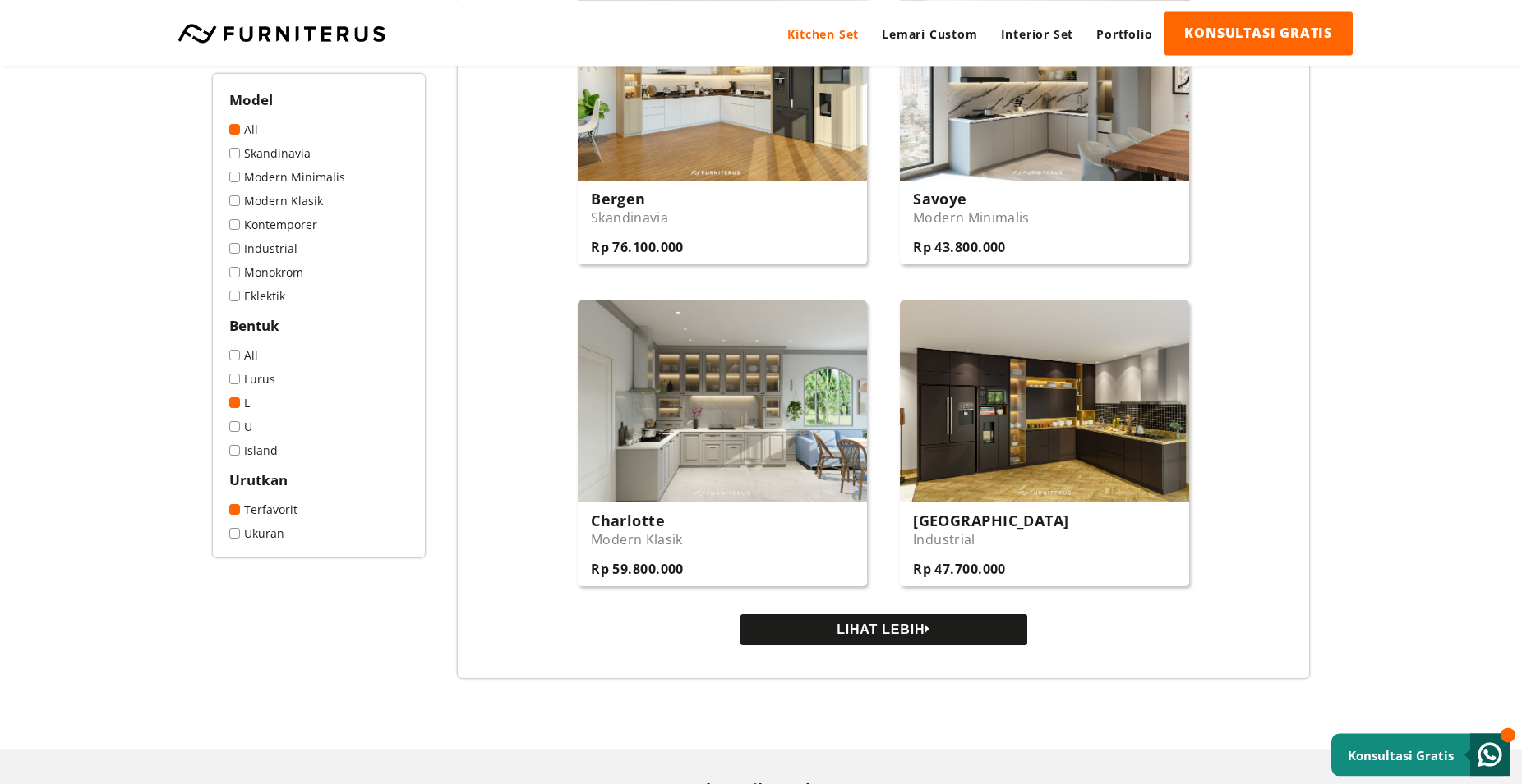
scroll to position [3100, 0]
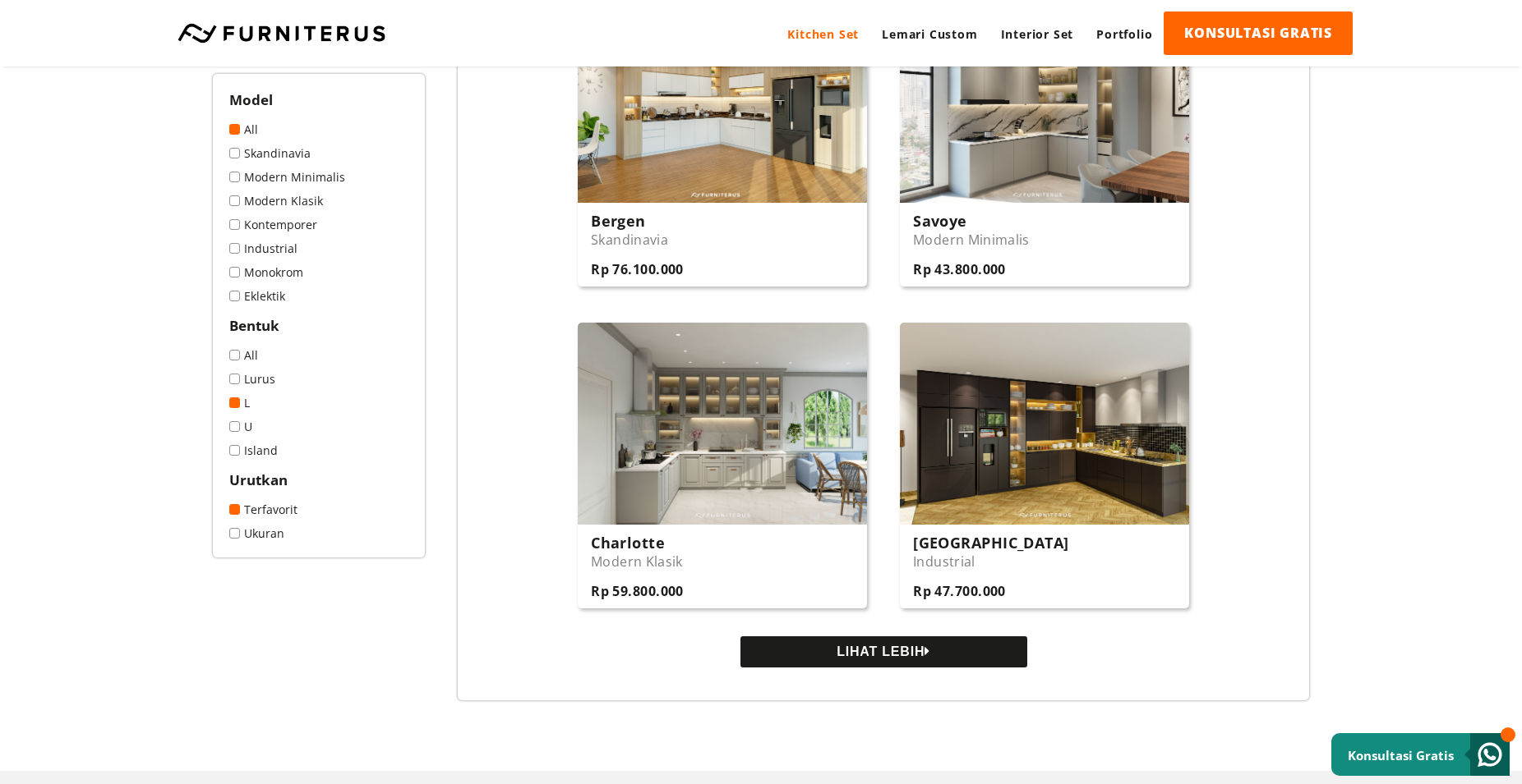
click at [863, 657] on button "LIHAT LEBIH" at bounding box center [883, 652] width 287 height 31
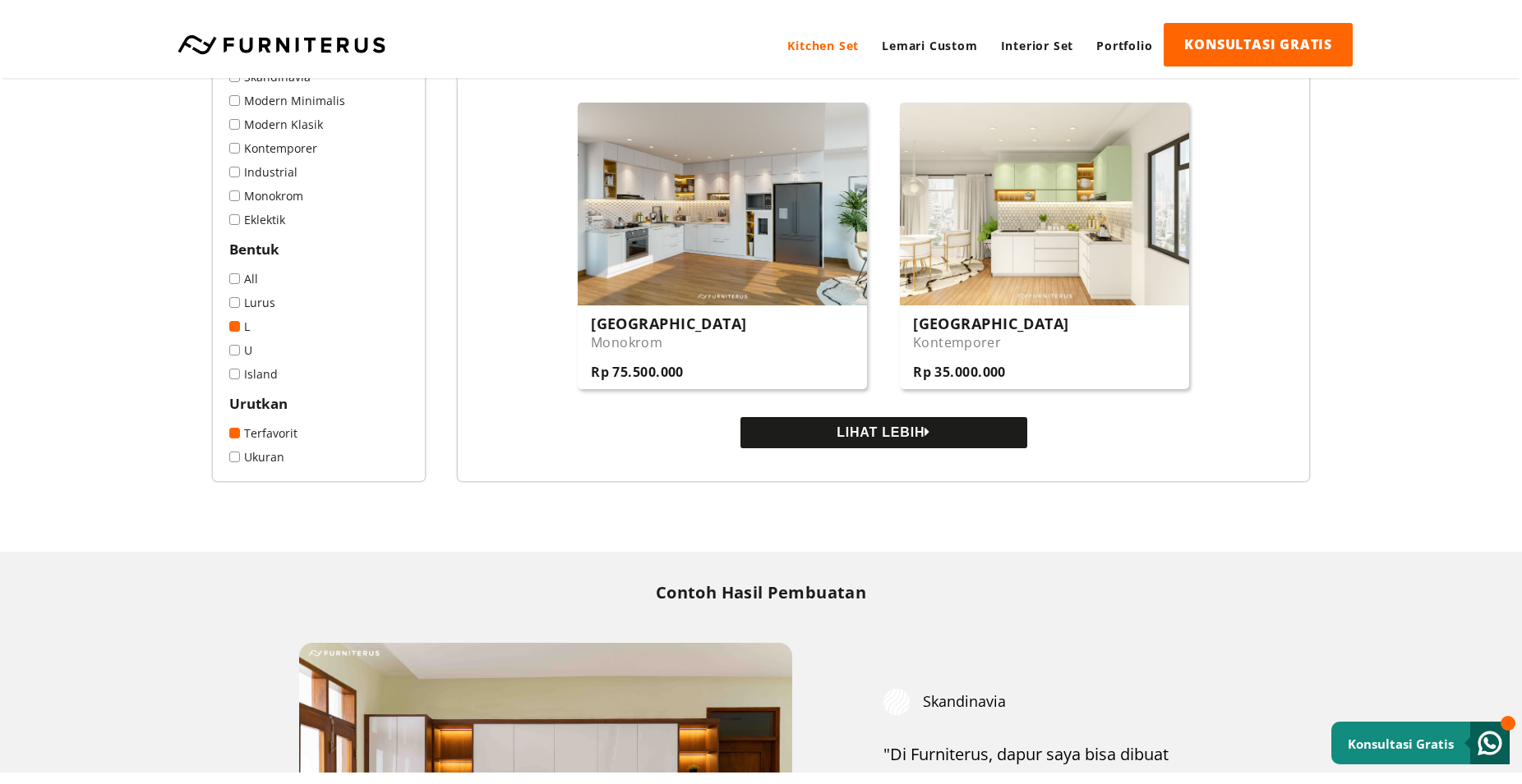
scroll to position [4943, 0]
